Goal: Task Accomplishment & Management: Use online tool/utility

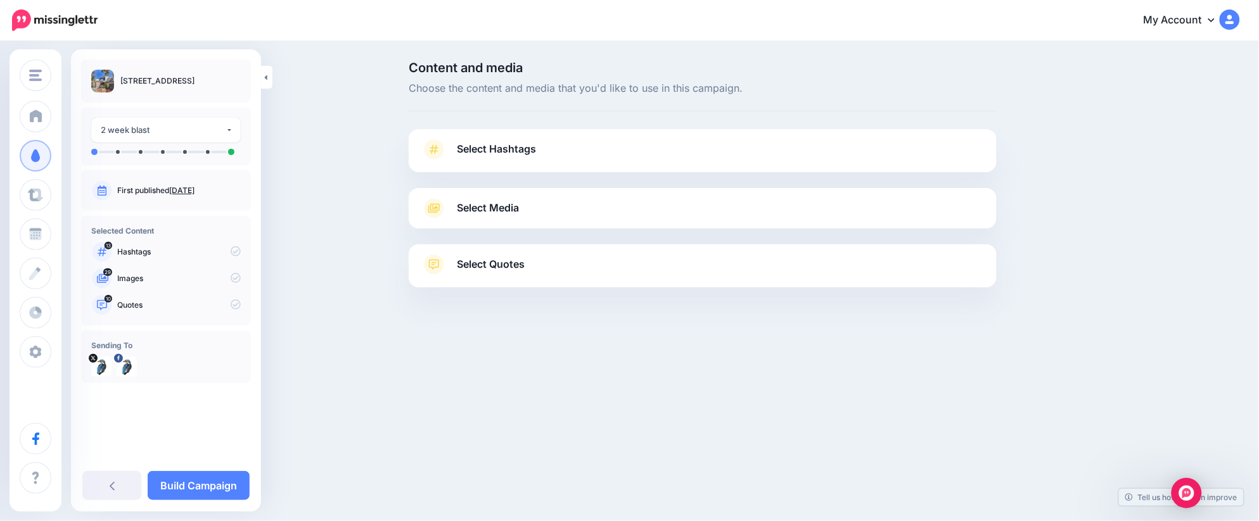
click at [538, 163] on link "Select Hashtags" at bounding box center [702, 155] width 562 height 33
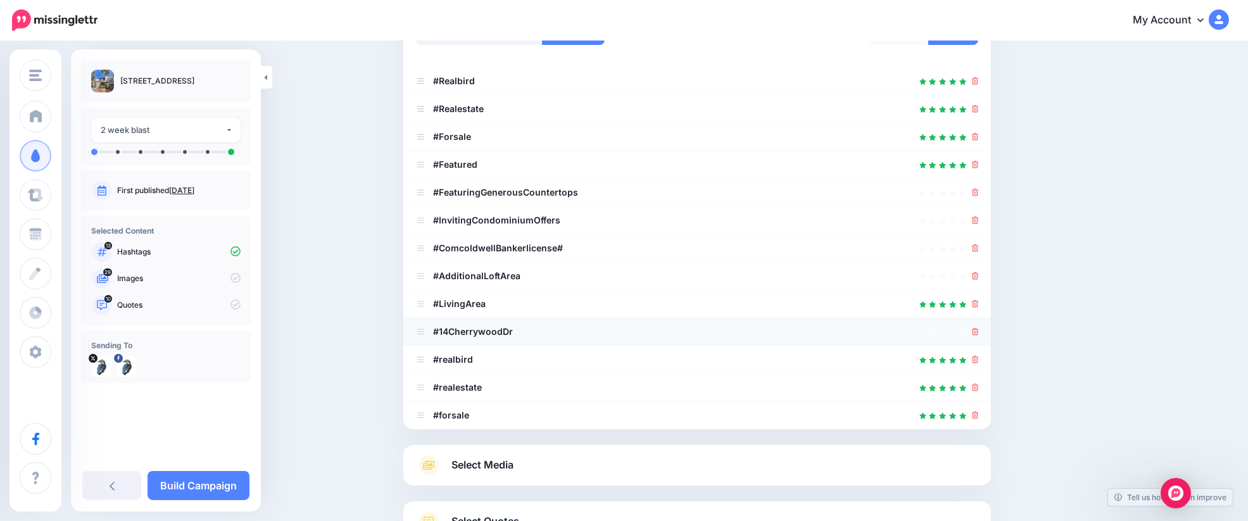
scroll to position [228, 0]
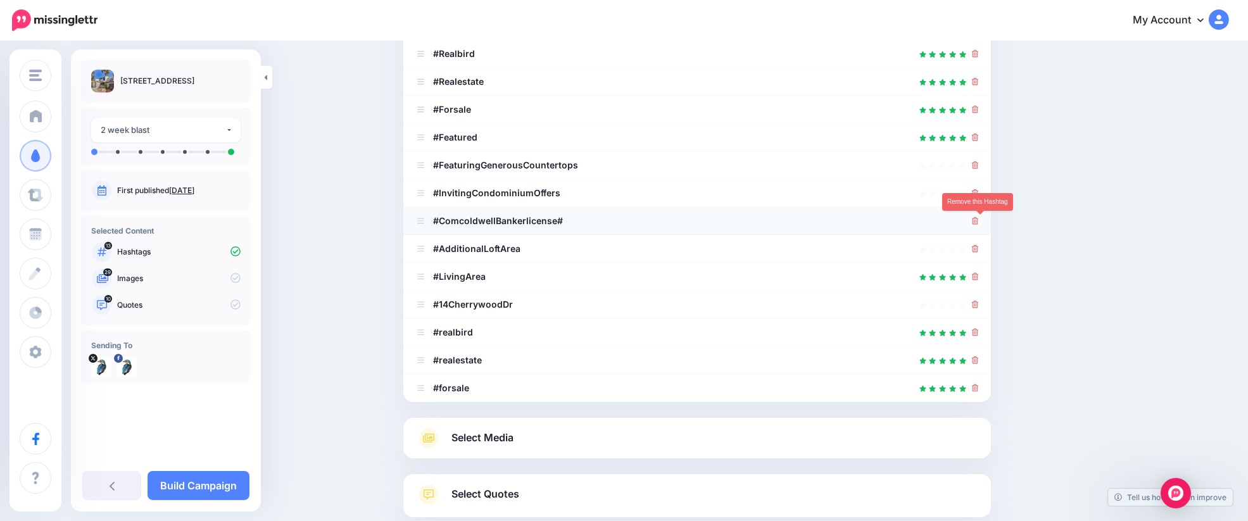
click at [979, 219] on icon at bounding box center [975, 221] width 7 height 8
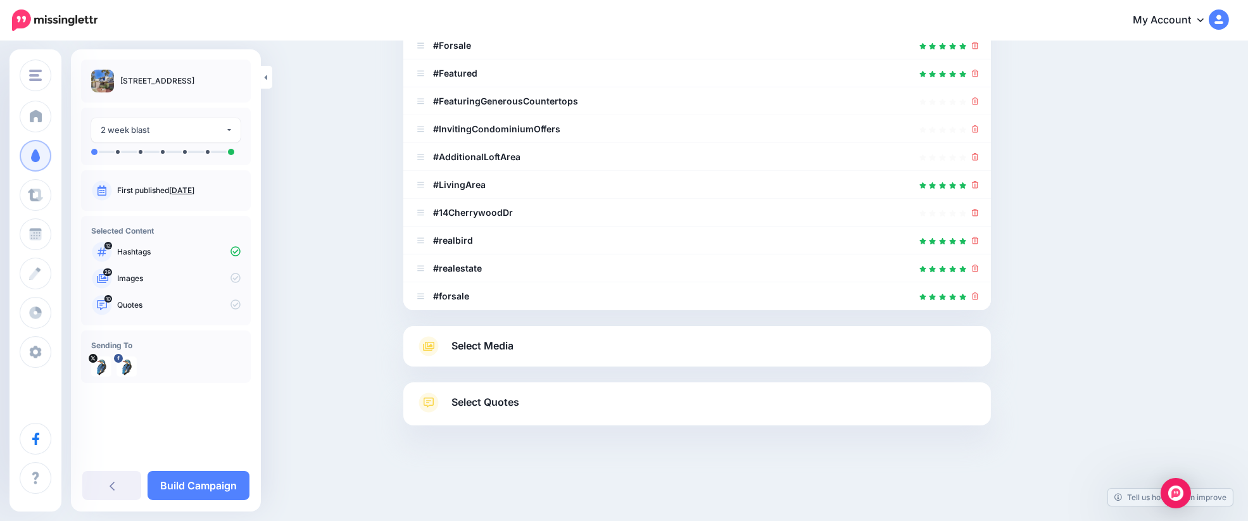
scroll to position [296, 0]
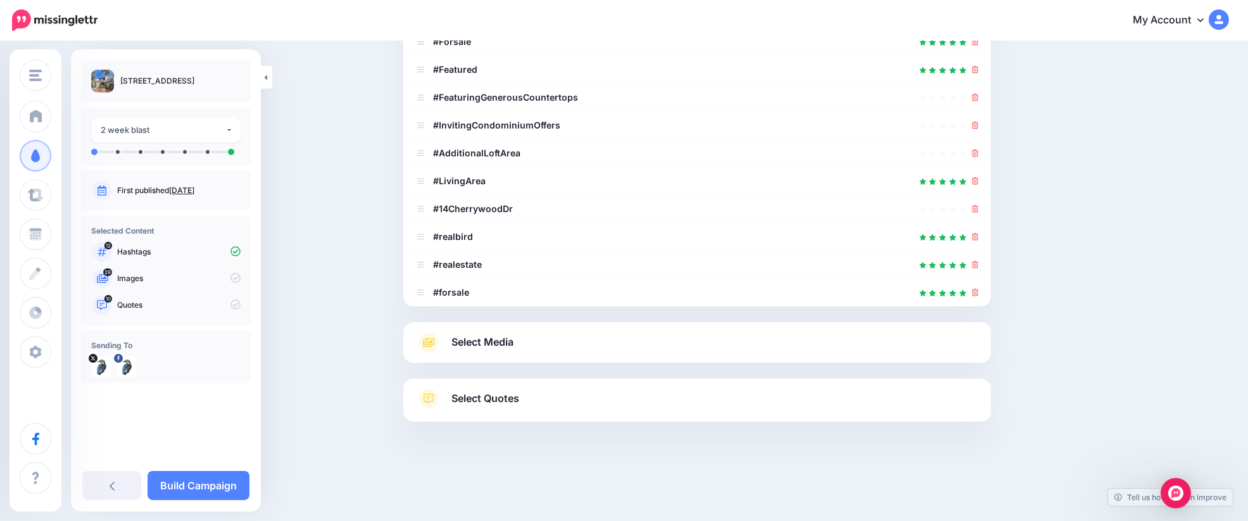
click at [595, 333] on link "Select Media" at bounding box center [697, 343] width 562 height 20
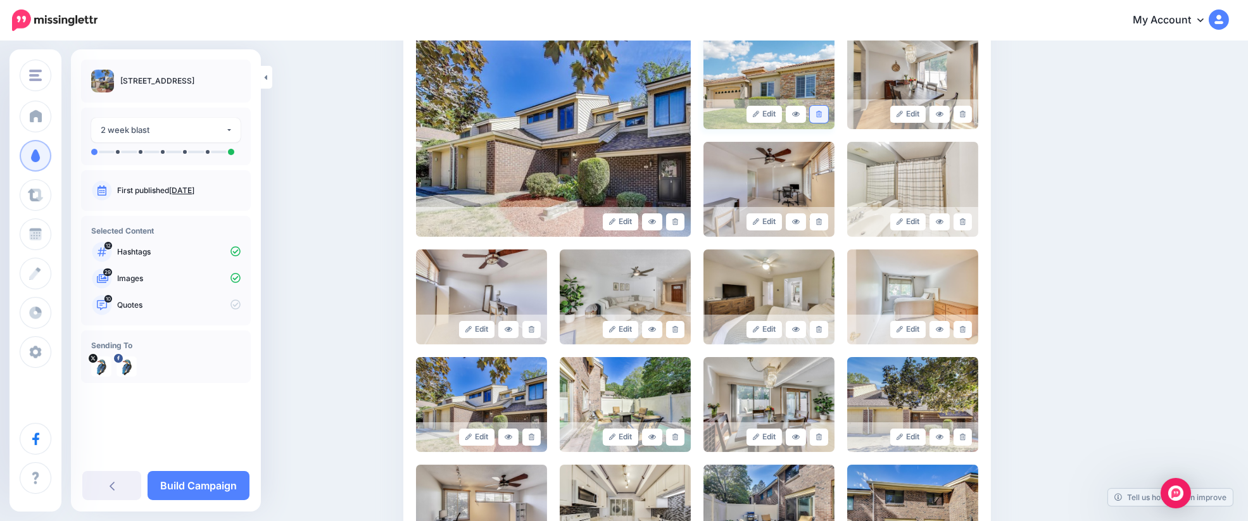
click at [822, 115] on icon at bounding box center [819, 114] width 6 height 7
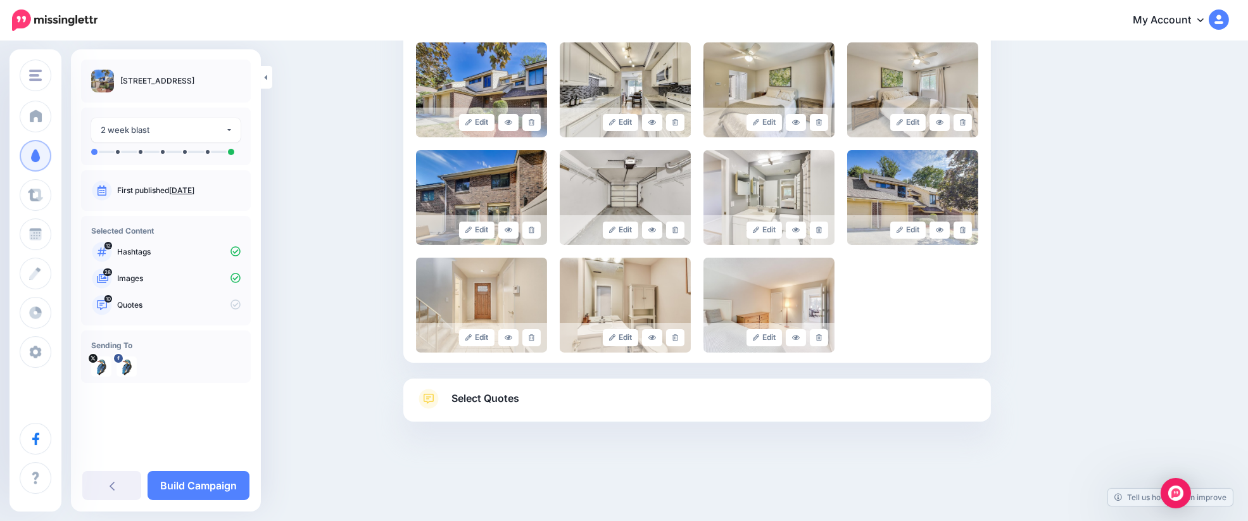
click at [560, 407] on link "Select Quotes" at bounding box center [697, 405] width 562 height 33
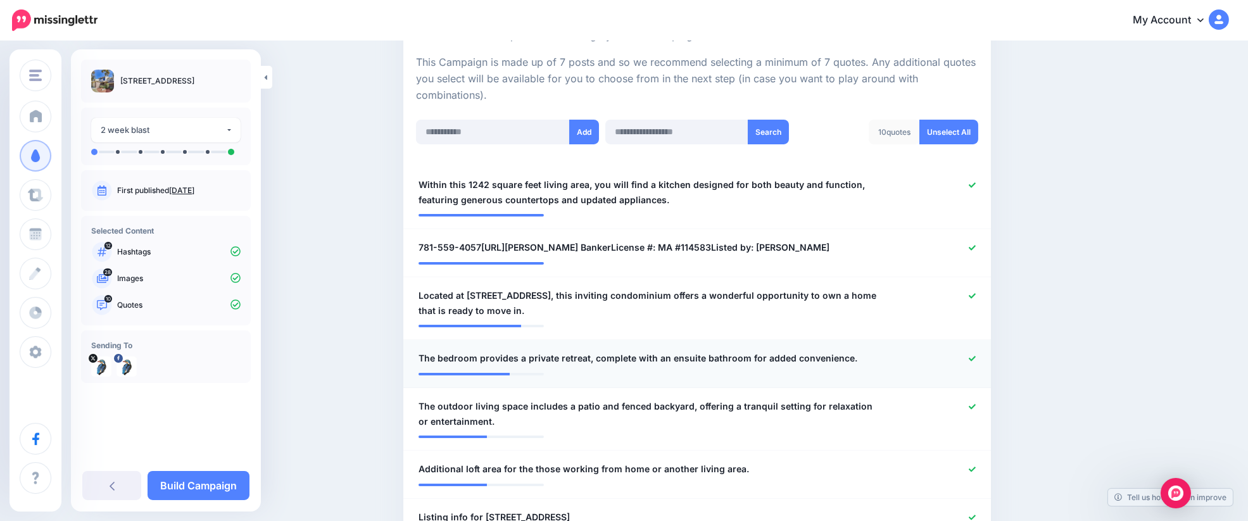
scroll to position [292, 0]
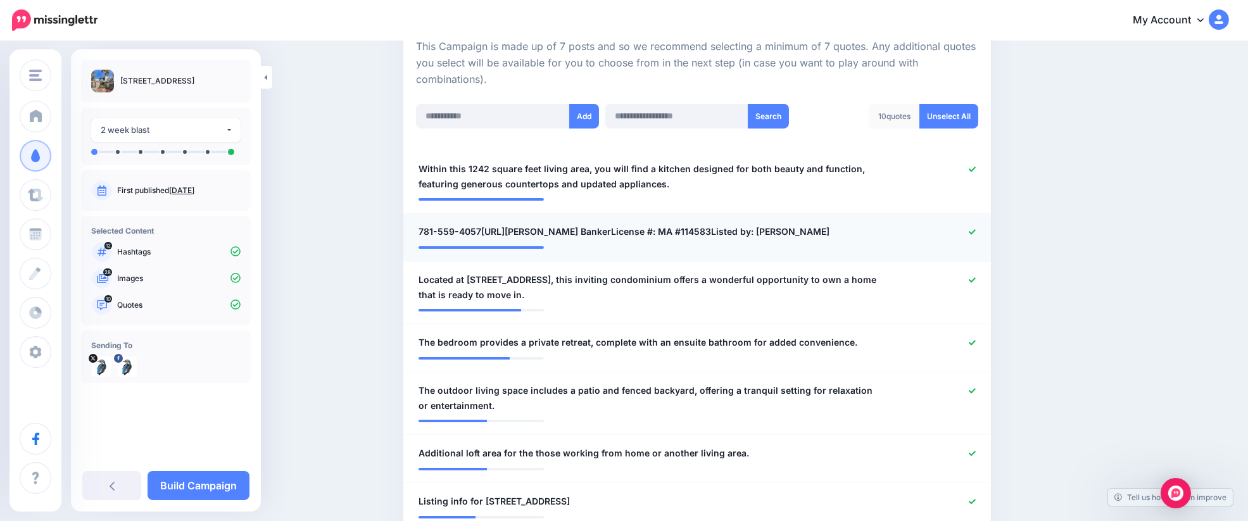
click at [976, 230] on icon at bounding box center [972, 231] width 7 height 5
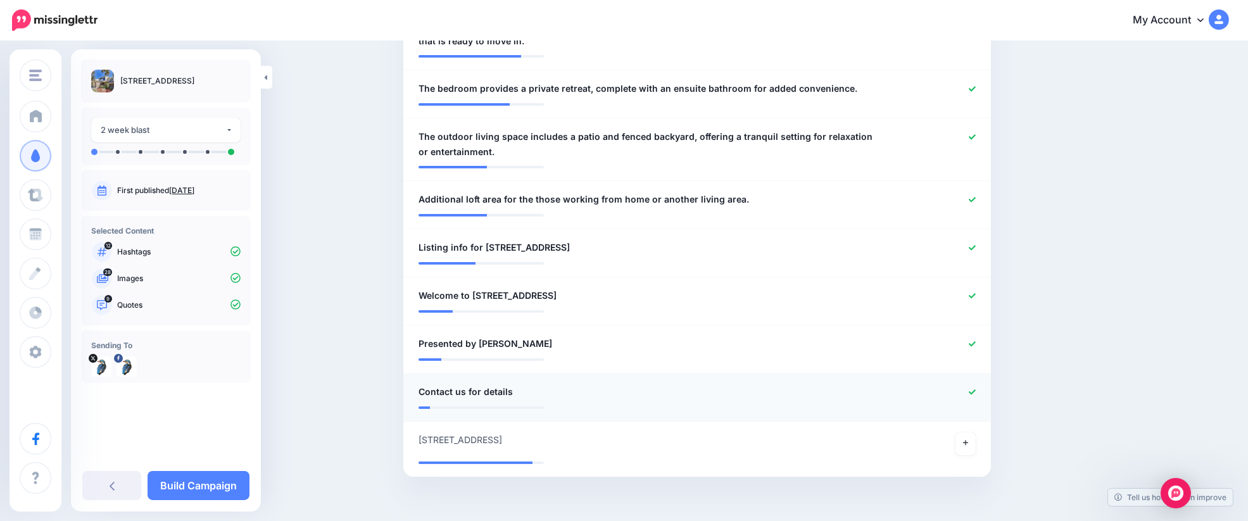
scroll to position [555, 0]
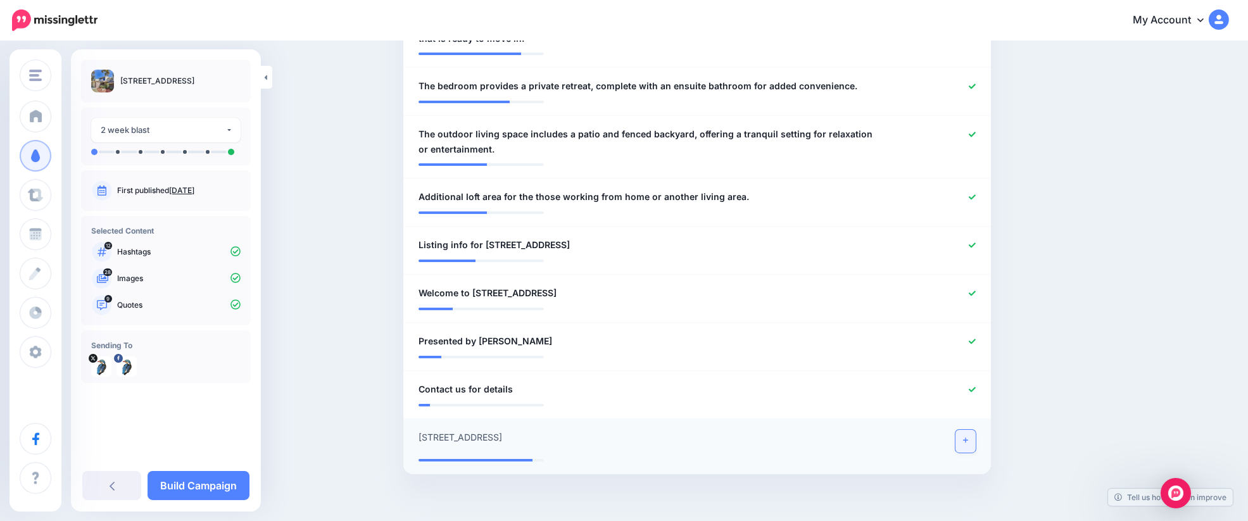
click at [976, 449] on link at bounding box center [966, 441] width 20 height 23
click at [976, 393] on icon at bounding box center [972, 389] width 7 height 7
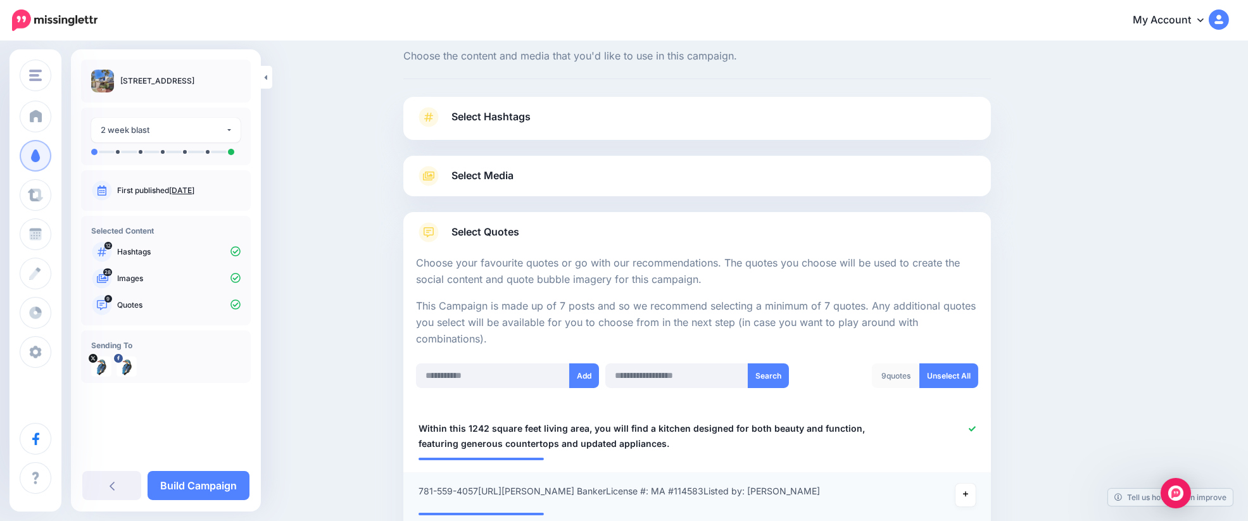
scroll to position [0, 0]
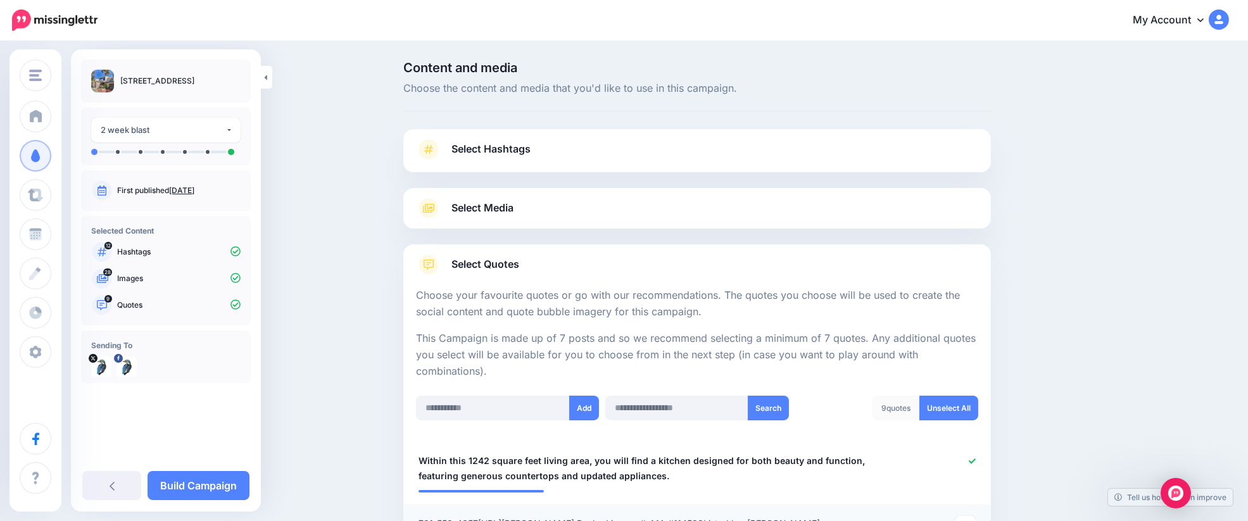
click at [578, 260] on link "Select Quotes" at bounding box center [697, 271] width 562 height 33
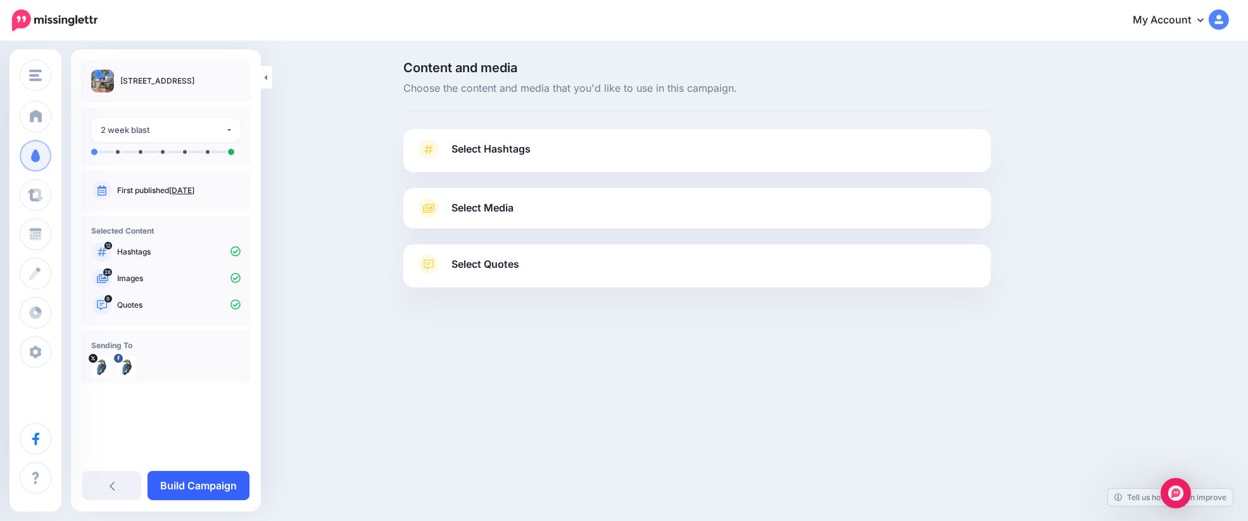
click at [221, 485] on link "Build Campaign" at bounding box center [199, 485] width 102 height 29
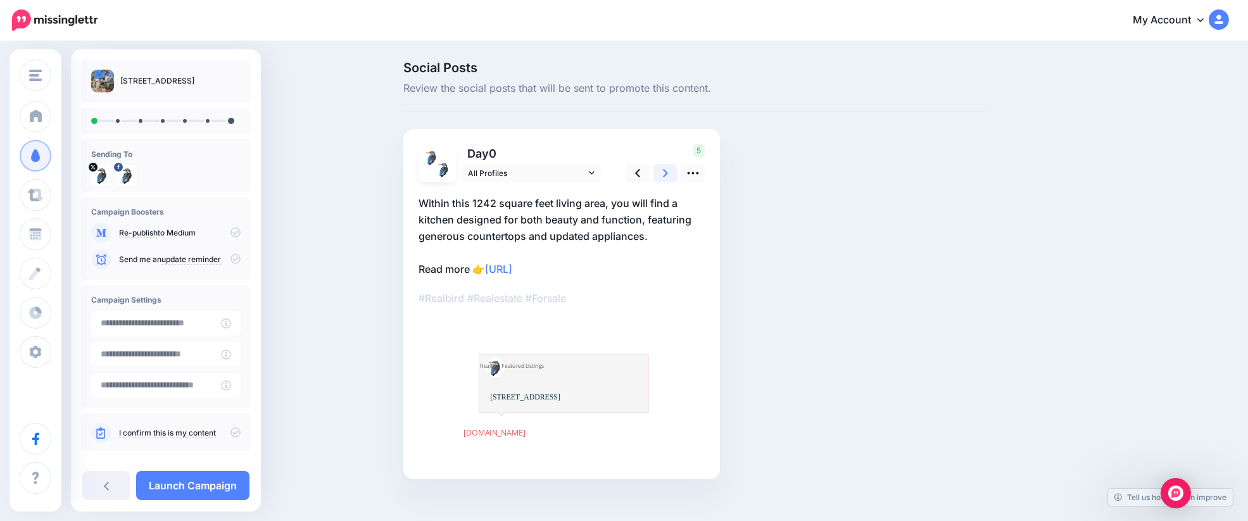
click at [665, 170] on link at bounding box center [666, 173] width 24 height 18
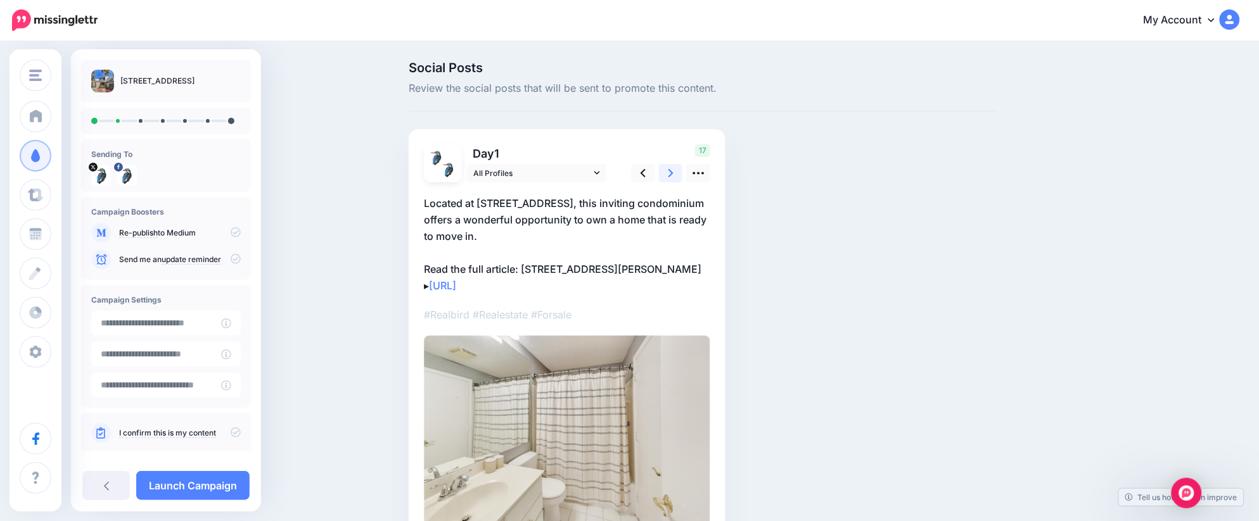
click at [665, 170] on link at bounding box center [671, 173] width 24 height 18
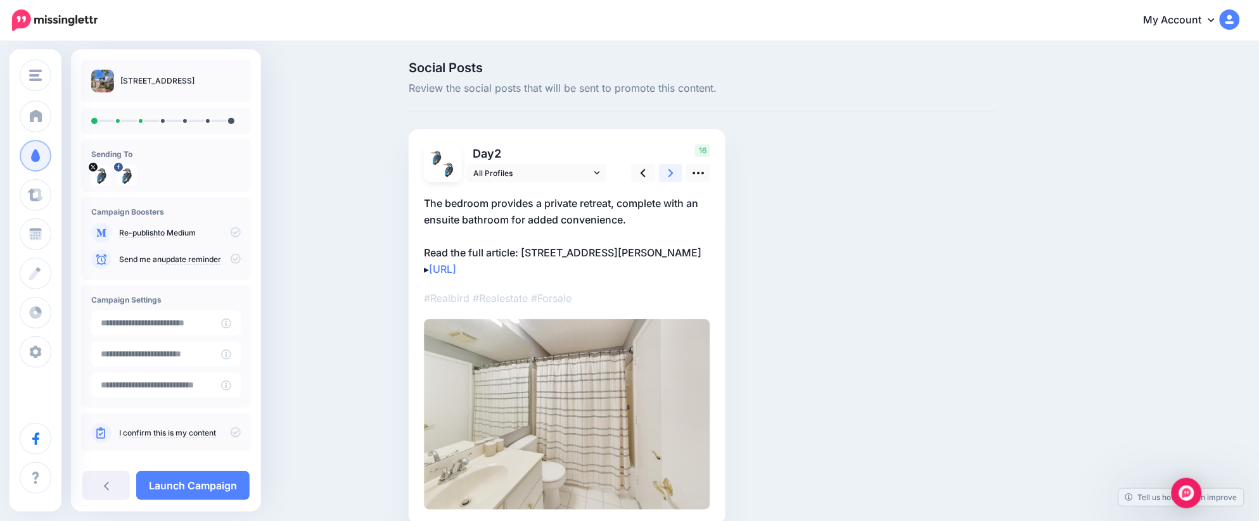
click at [665, 170] on link at bounding box center [671, 173] width 24 height 18
click at [665, 170] on link at bounding box center [666, 173] width 24 height 18
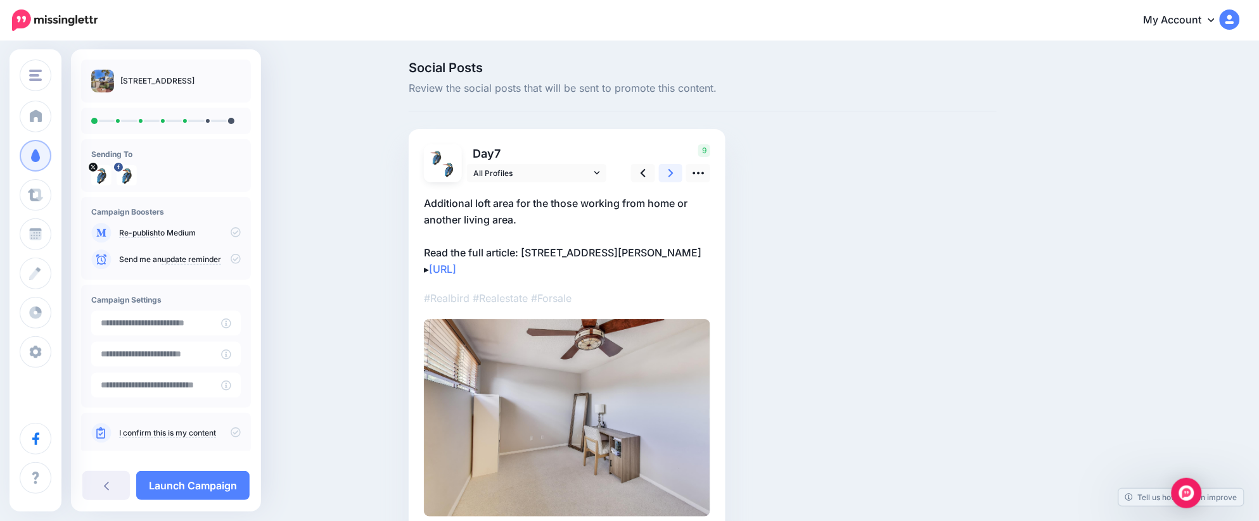
click at [665, 170] on link at bounding box center [671, 173] width 24 height 18
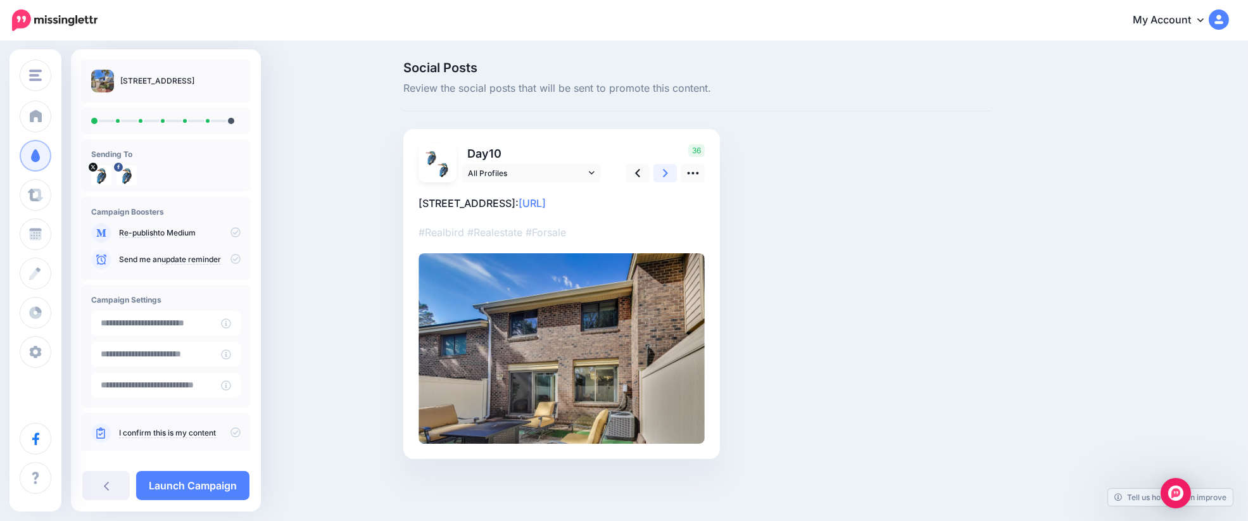
click at [665, 170] on link at bounding box center [666, 173] width 24 height 18
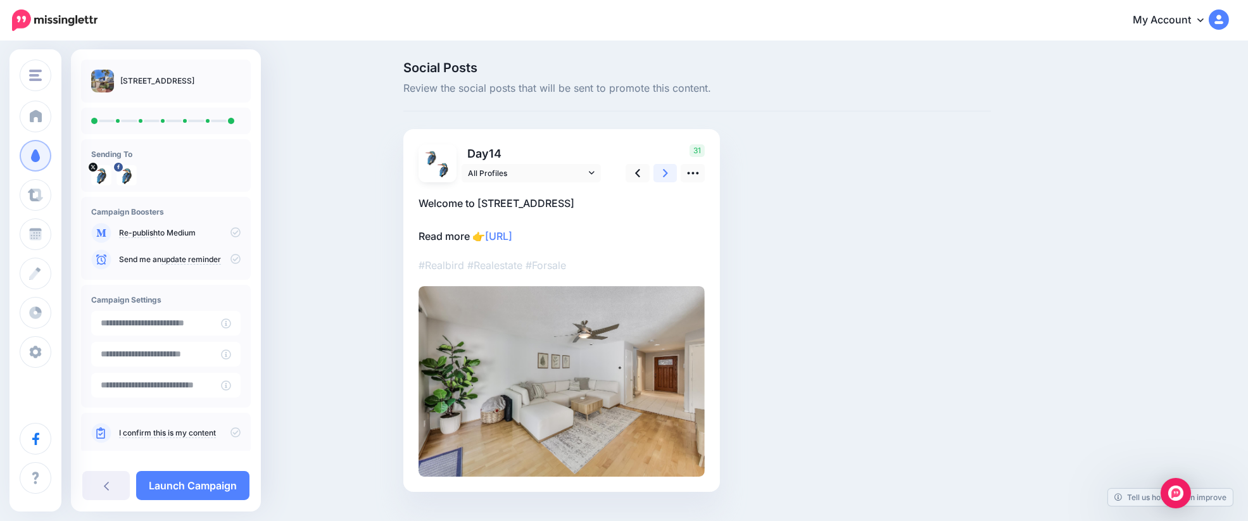
click at [665, 170] on link at bounding box center [666, 173] width 24 height 18
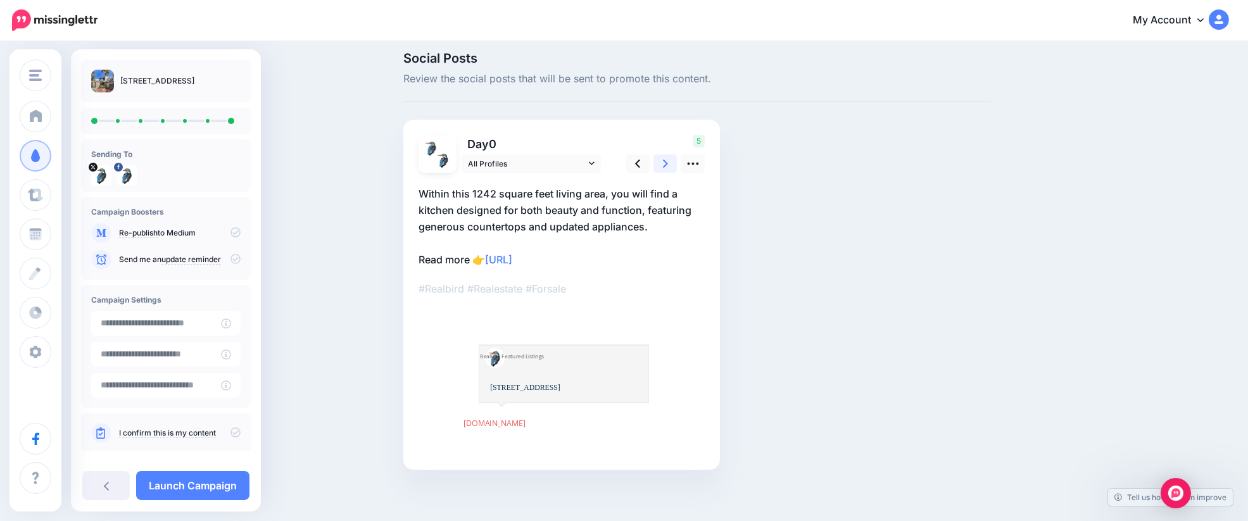
scroll to position [15, 0]
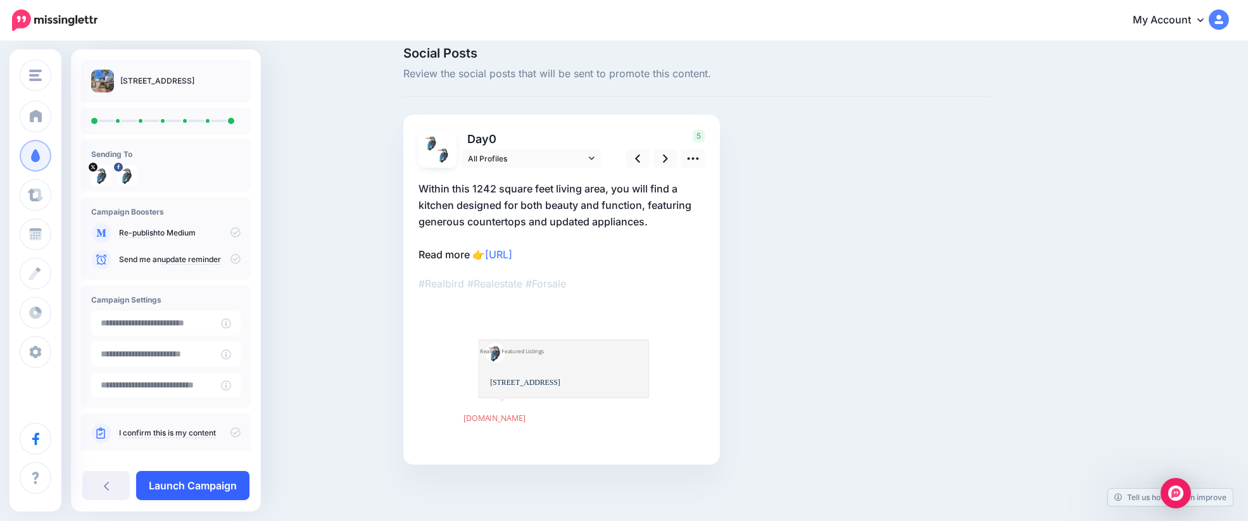
click at [198, 490] on link "Launch Campaign" at bounding box center [192, 485] width 113 height 29
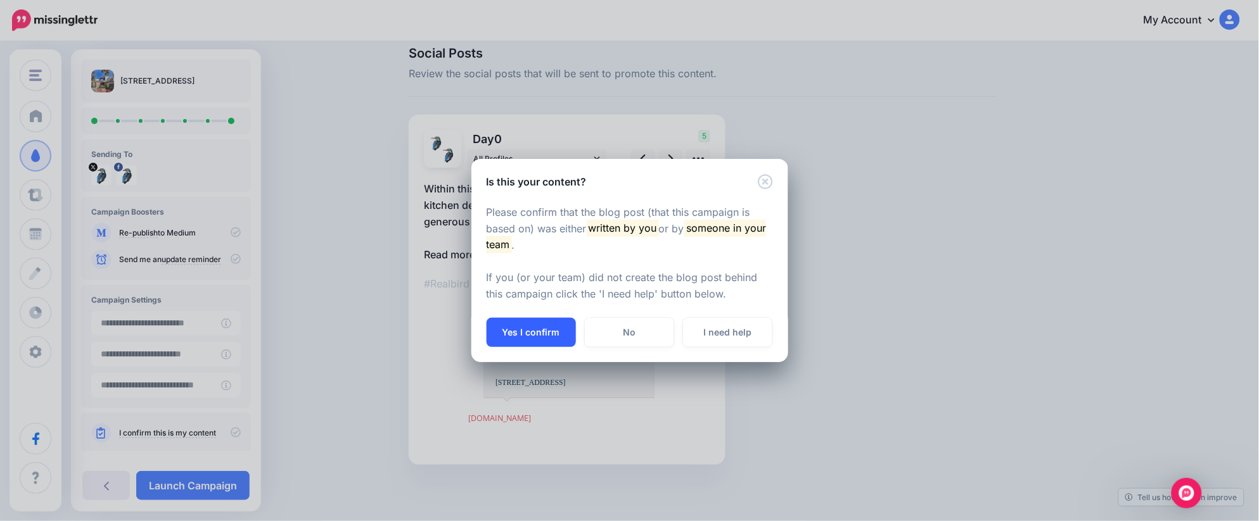
click at [538, 334] on button "Yes I confirm" at bounding box center [530, 332] width 89 height 29
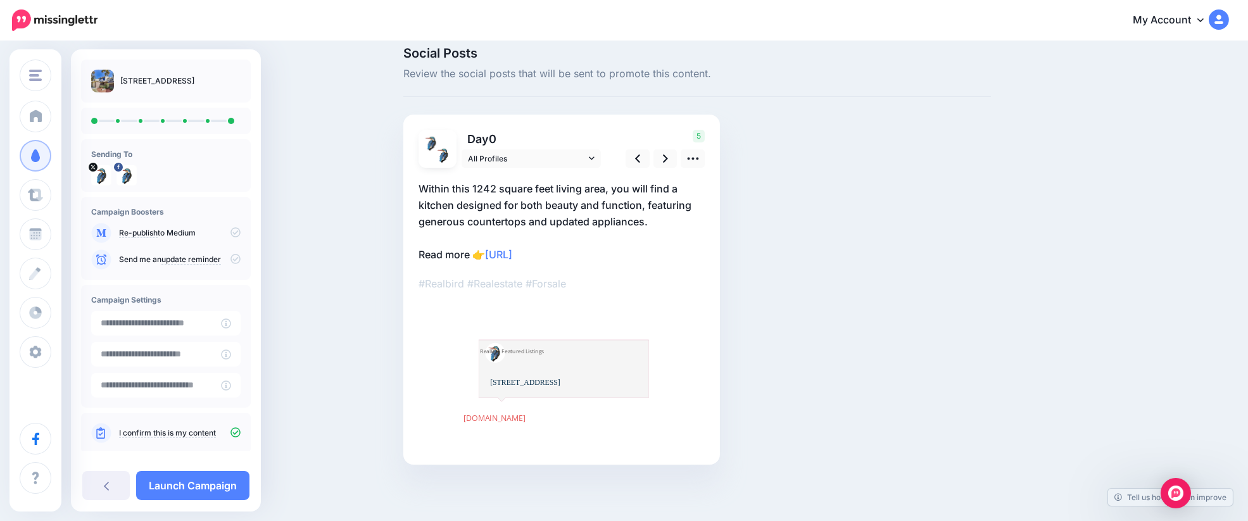
click at [1187, 23] on link "My Account" at bounding box center [1174, 20] width 109 height 31
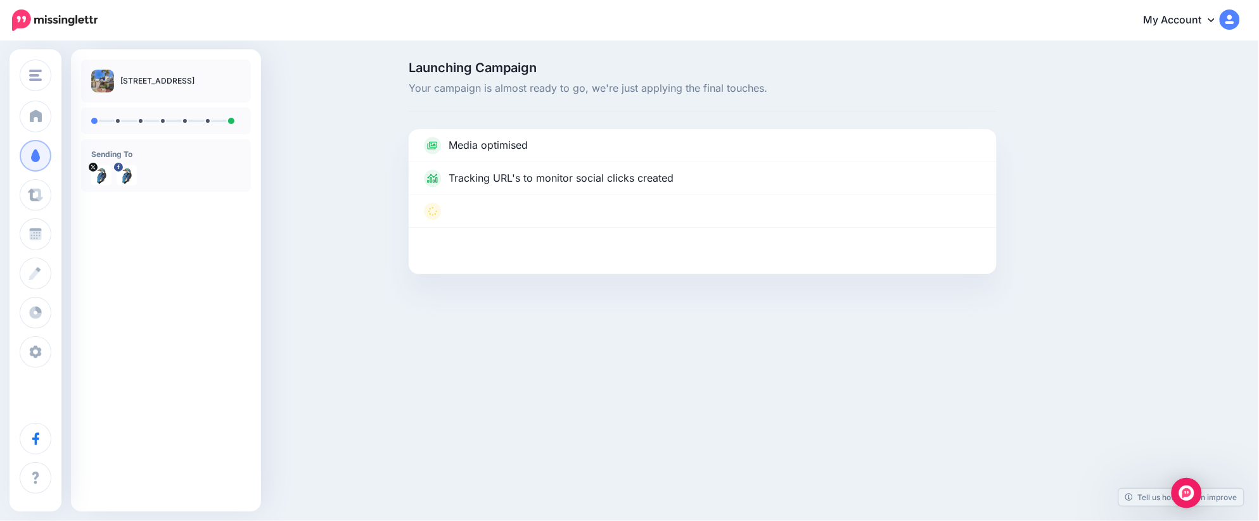
click at [1168, 22] on link "My Account" at bounding box center [1185, 20] width 109 height 31
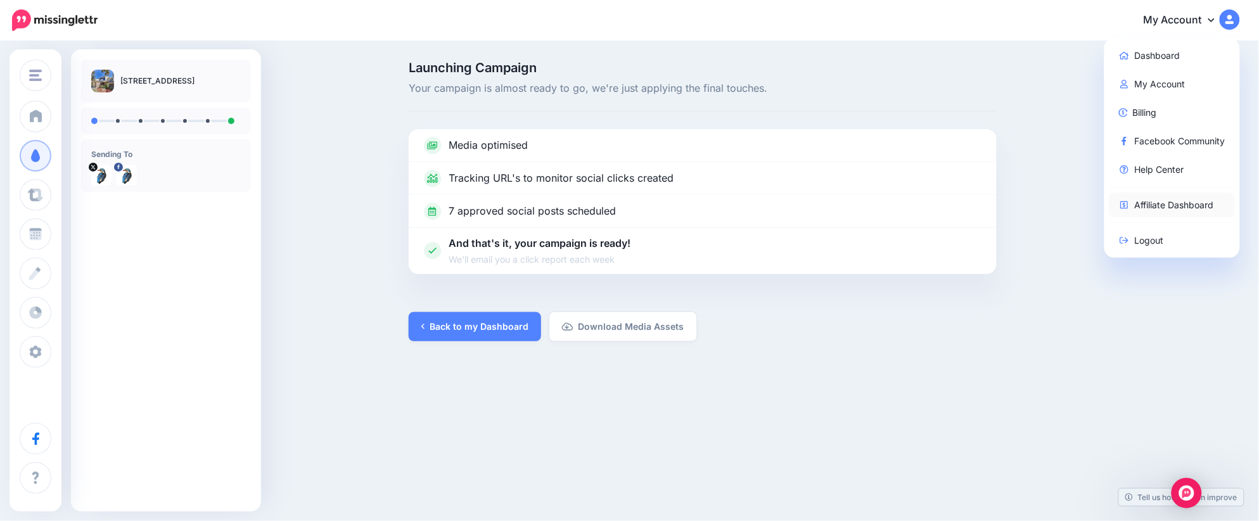
click at [1165, 204] on link "Affiliate Dashboard" at bounding box center [1172, 205] width 126 height 25
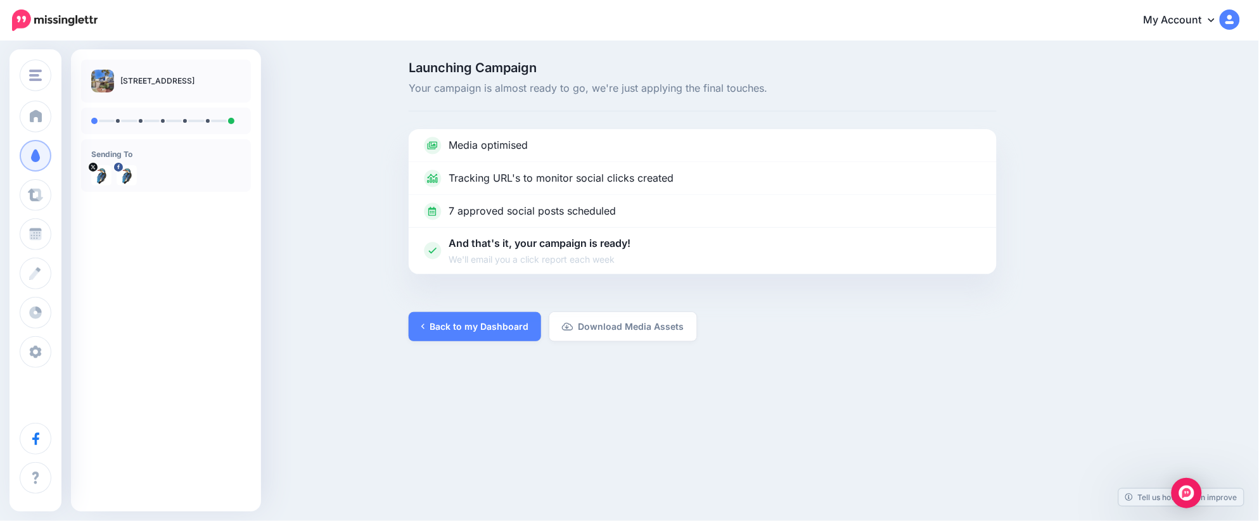
click at [1208, 22] on icon at bounding box center [1211, 20] width 6 height 10
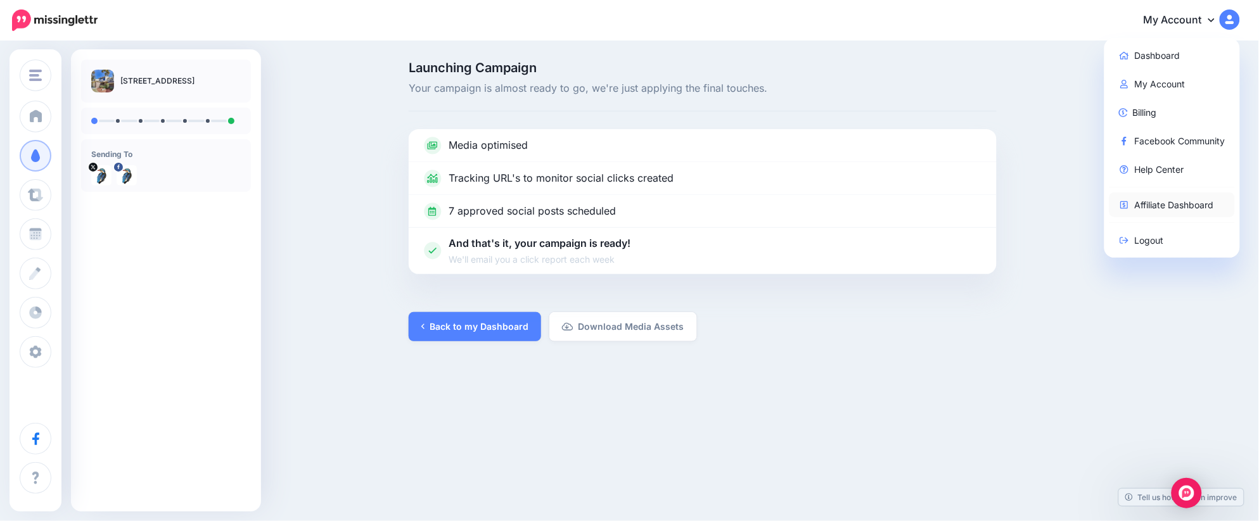
click at [1155, 204] on link "Affiliate Dashboard" at bounding box center [1172, 205] width 126 height 25
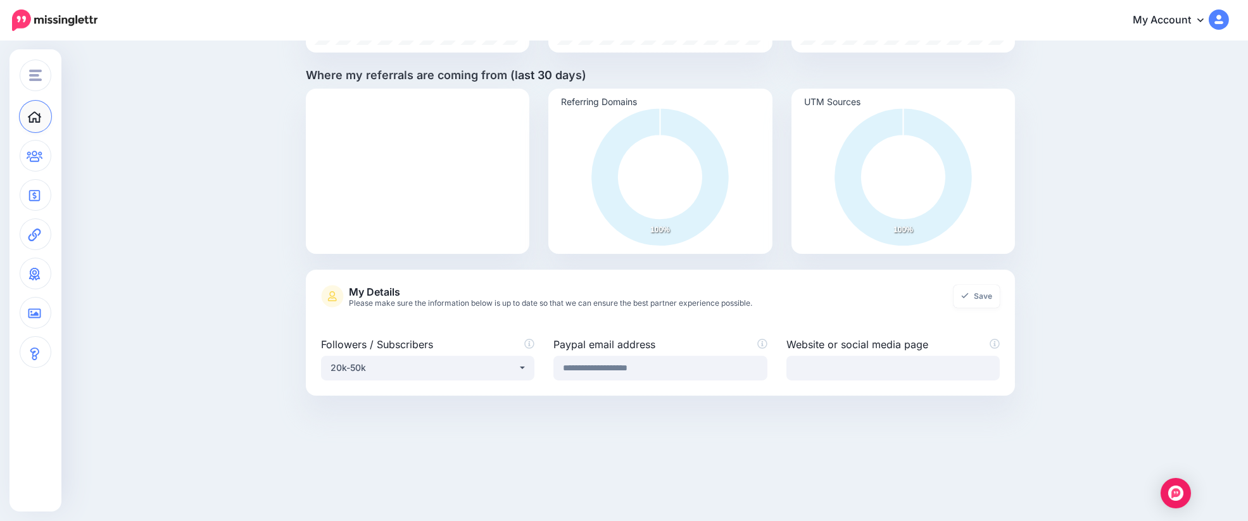
scroll to position [309, 0]
